Goal: Information Seeking & Learning: Understand process/instructions

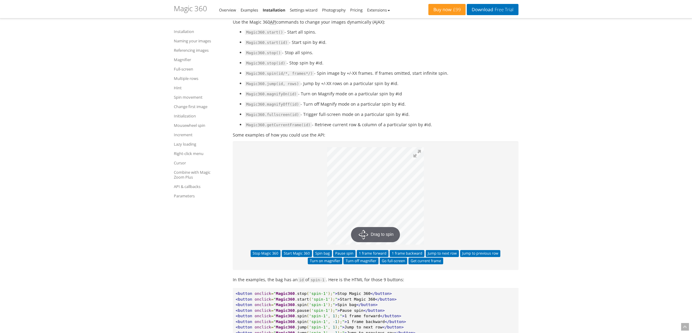
scroll to position [5300, 0]
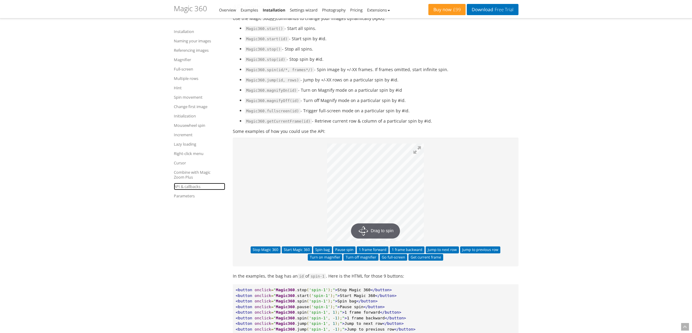
click at [184, 185] on link "API & callbacks" at bounding box center [199, 186] width 51 height 7
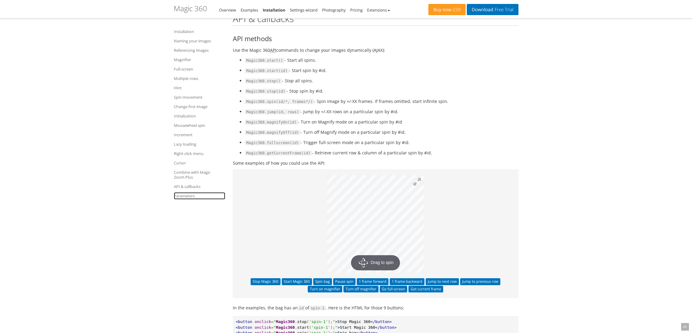
click at [184, 195] on link "Parameters" at bounding box center [199, 195] width 51 height 7
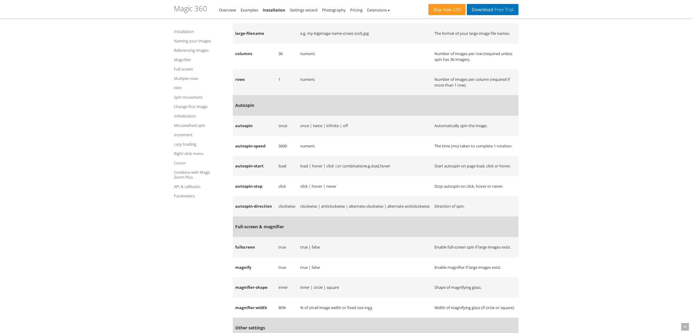
scroll to position [6086, 0]
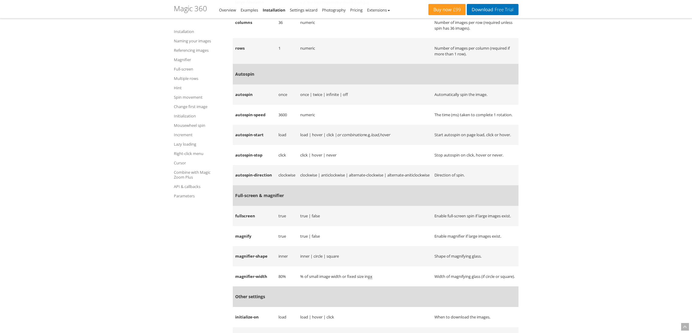
click at [245, 145] on td "autospin-start" at bounding box center [254, 135] width 43 height 20
drag, startPoint x: 245, startPoint y: 160, endPoint x: 259, endPoint y: 160, distance: 13.9
click at [259, 145] on td "autospin-start" at bounding box center [254, 135] width 43 height 20
copy td "autospin-start"
click at [244, 165] on td "autospin-stop" at bounding box center [254, 155] width 43 height 20
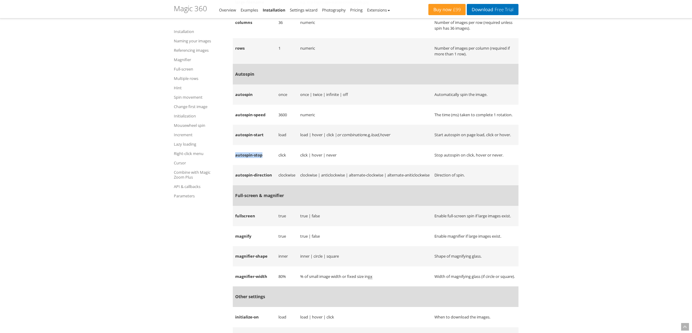
drag, startPoint x: 244, startPoint y: 182, endPoint x: 259, endPoint y: 179, distance: 15.0
click at [259, 165] on td "autospin-stop" at bounding box center [254, 155] width 43 height 20
click at [241, 105] on td "autospin" at bounding box center [254, 94] width 43 height 20
copy td "autospin"
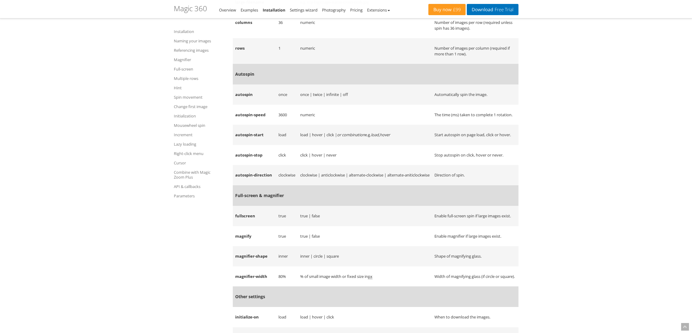
click at [270, 125] on td "autospin-speed" at bounding box center [254, 115] width 43 height 20
